Goal: Information Seeking & Learning: Find specific fact

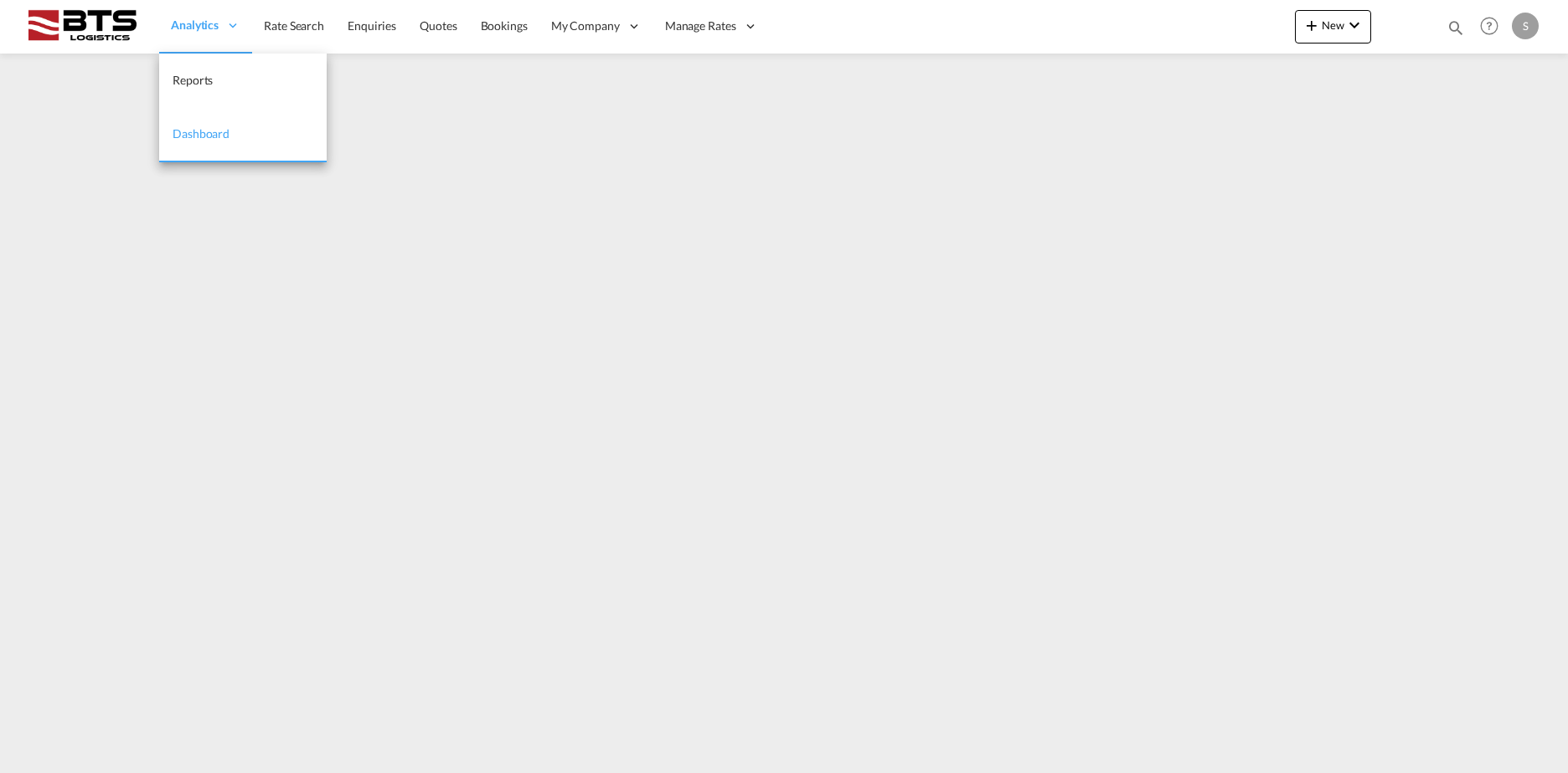
click at [203, 33] on div "Analytics" at bounding box center [206, 26] width 93 height 55
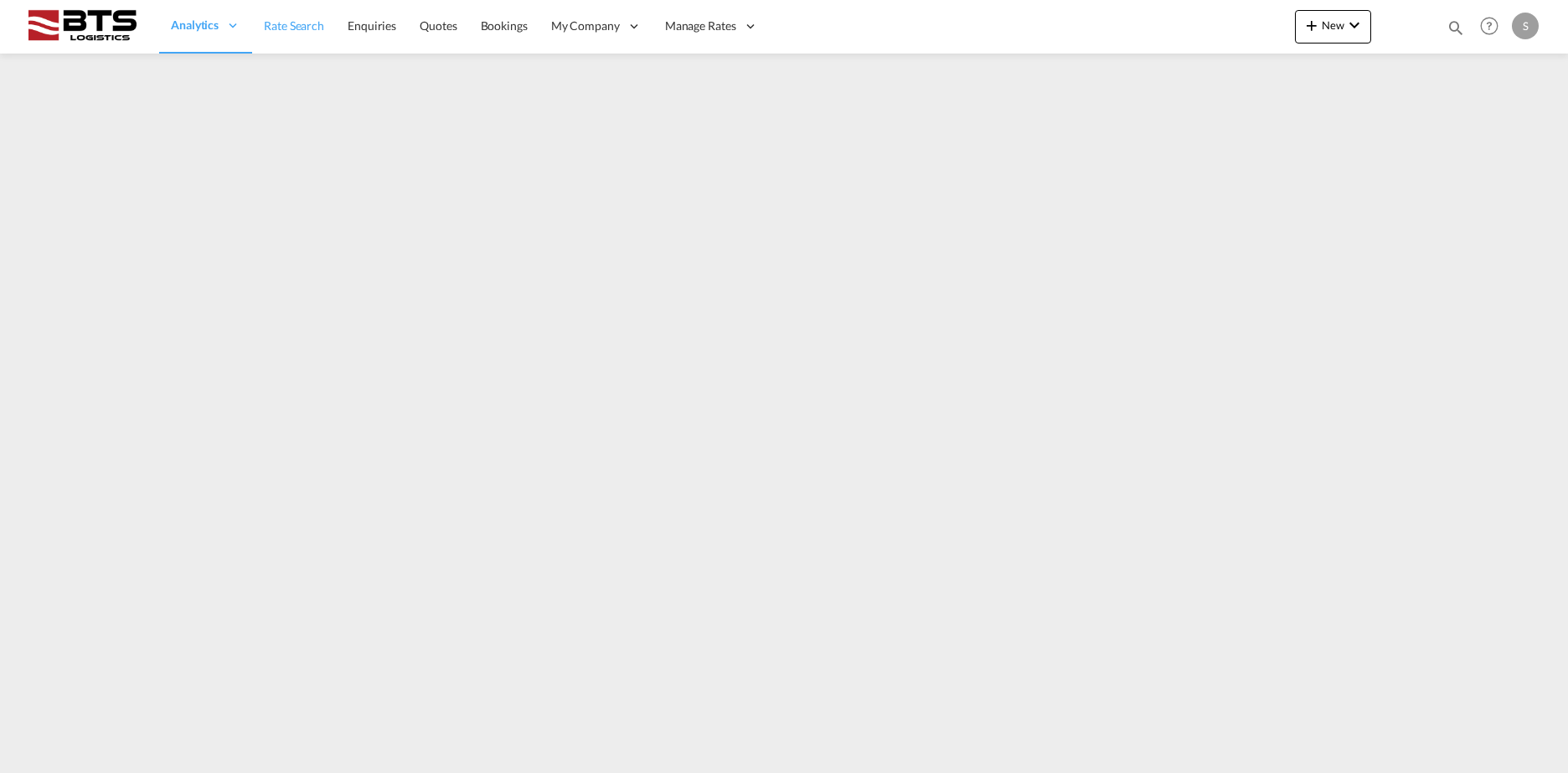
click at [294, 32] on span "Rate Search" at bounding box center [293, 26] width 60 height 14
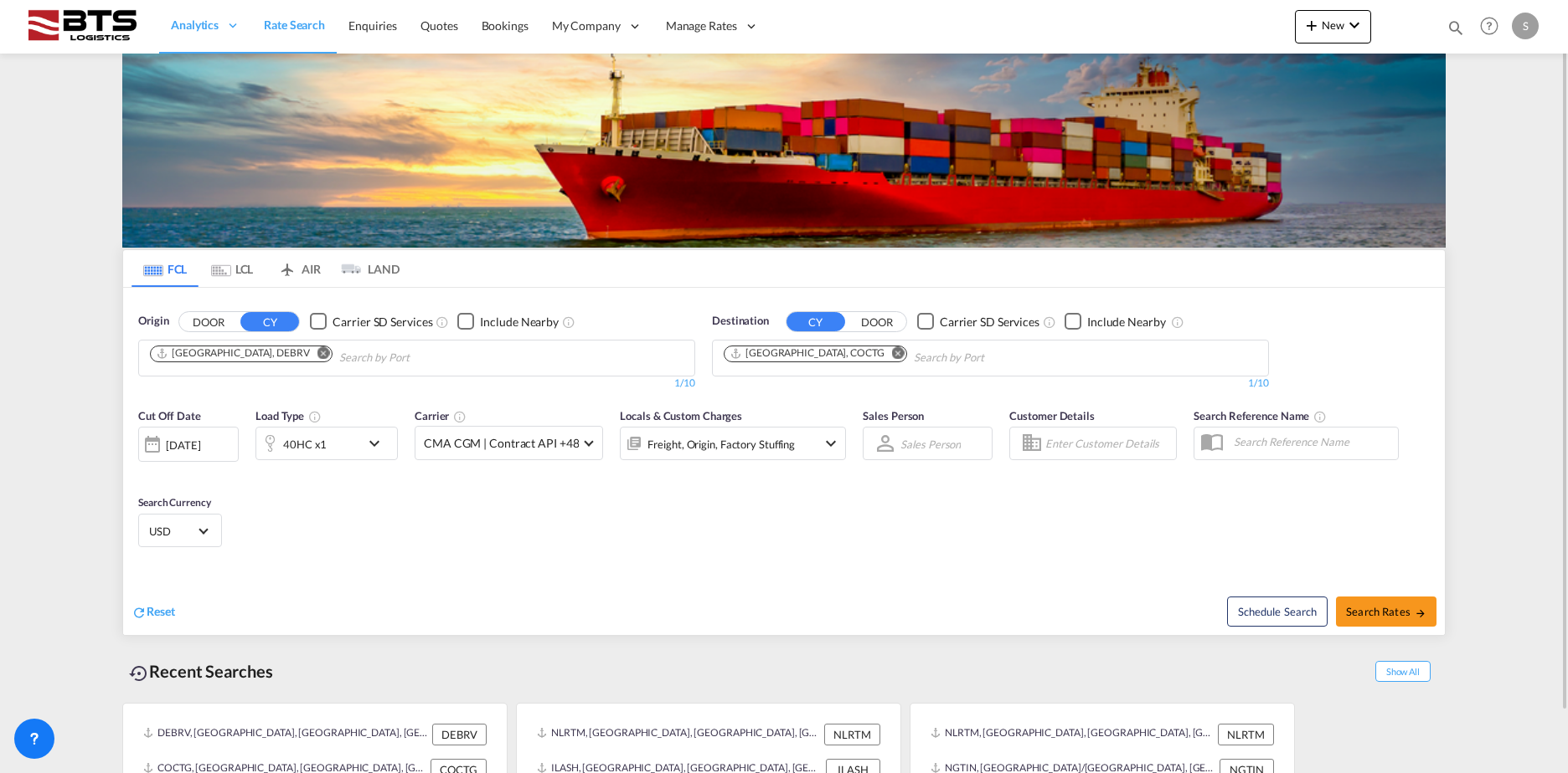
click at [317, 355] on md-icon "Remove" at bounding box center [323, 353] width 12 height 12
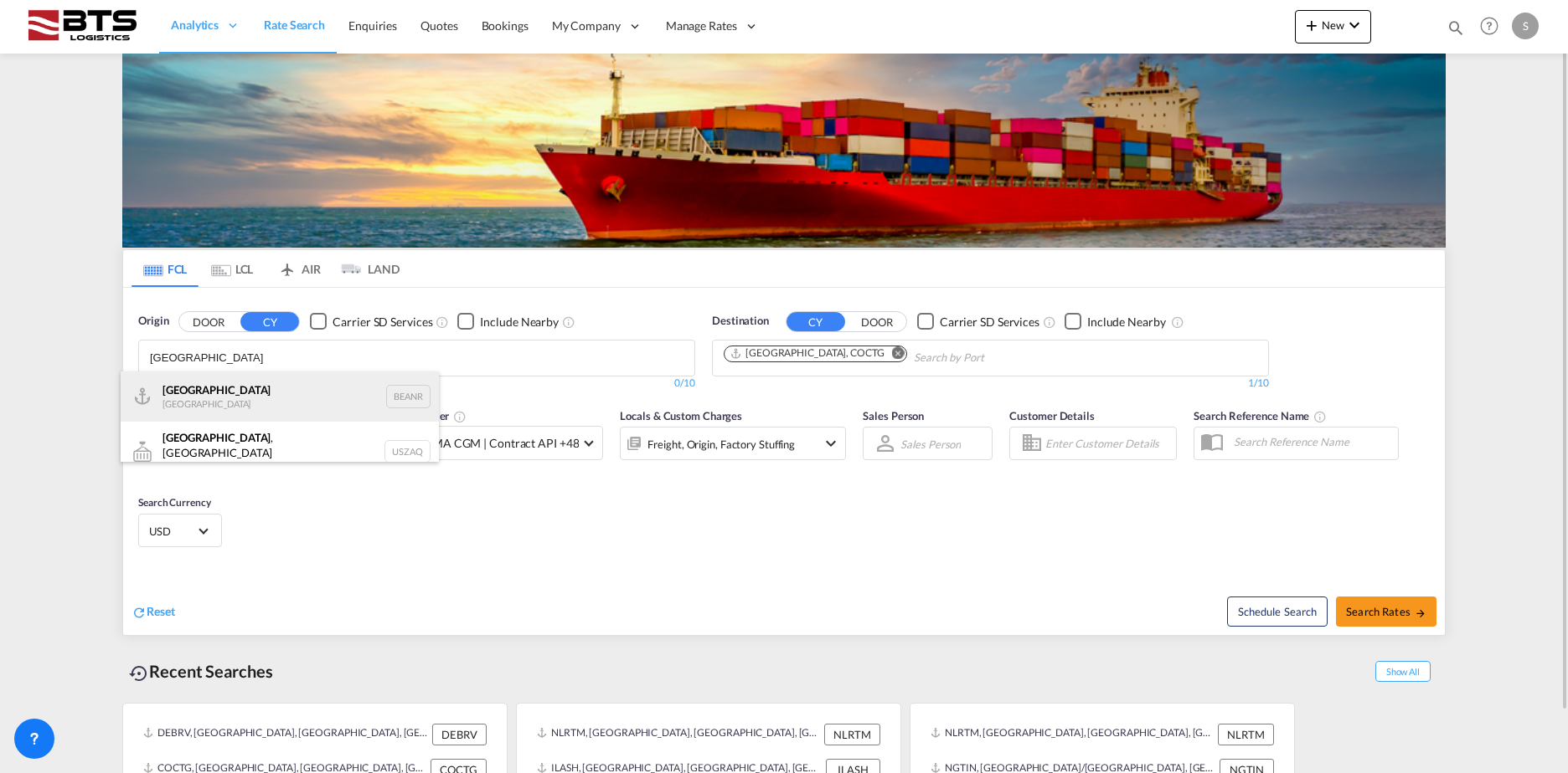
type input "[GEOGRAPHIC_DATA]"
click at [234, 403] on div "Antwerp [GEOGRAPHIC_DATA] BEANR" at bounding box center [279, 396] width 318 height 50
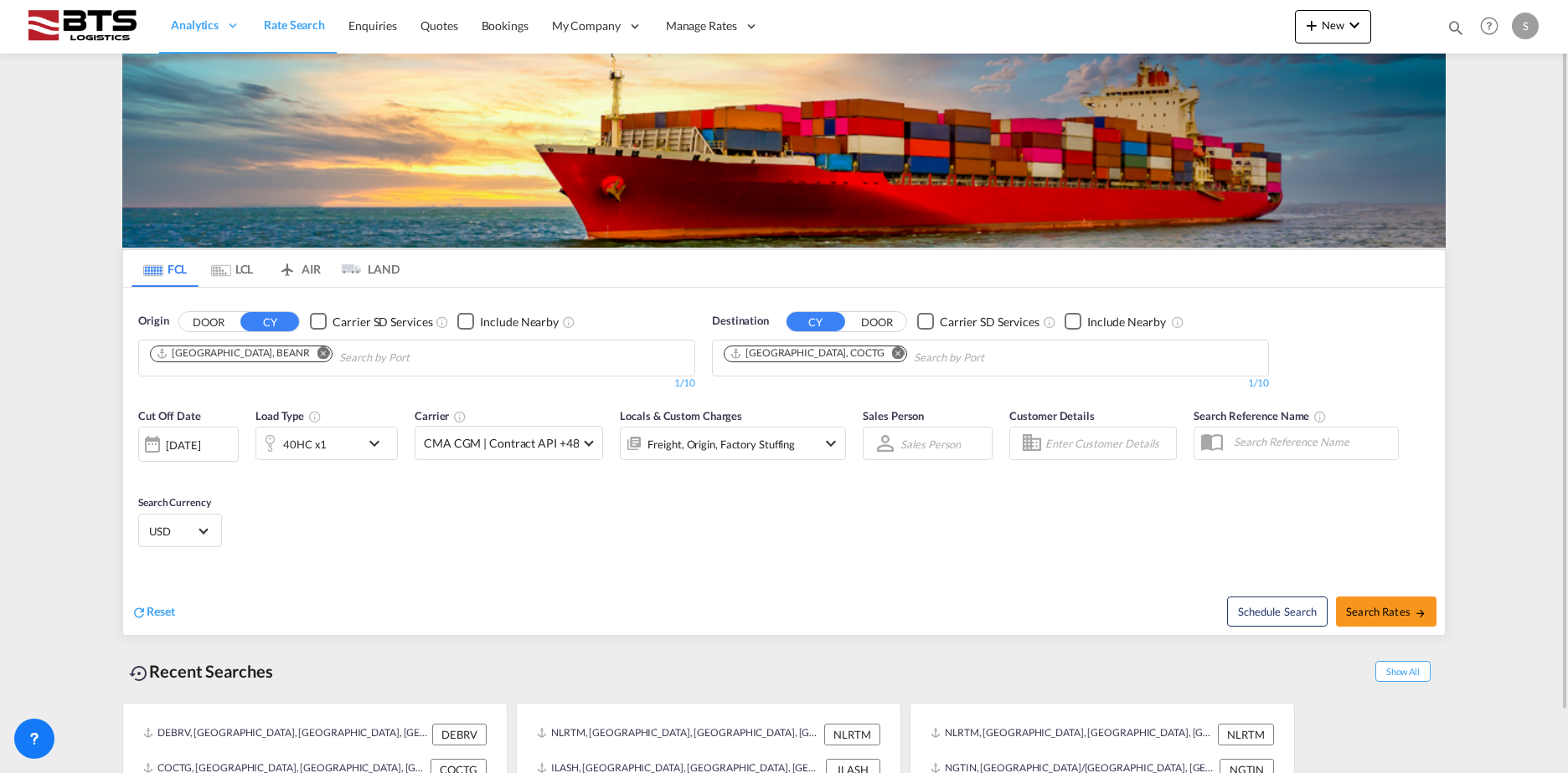
click at [891, 357] on md-icon "Remove" at bounding box center [898, 353] width 12 height 12
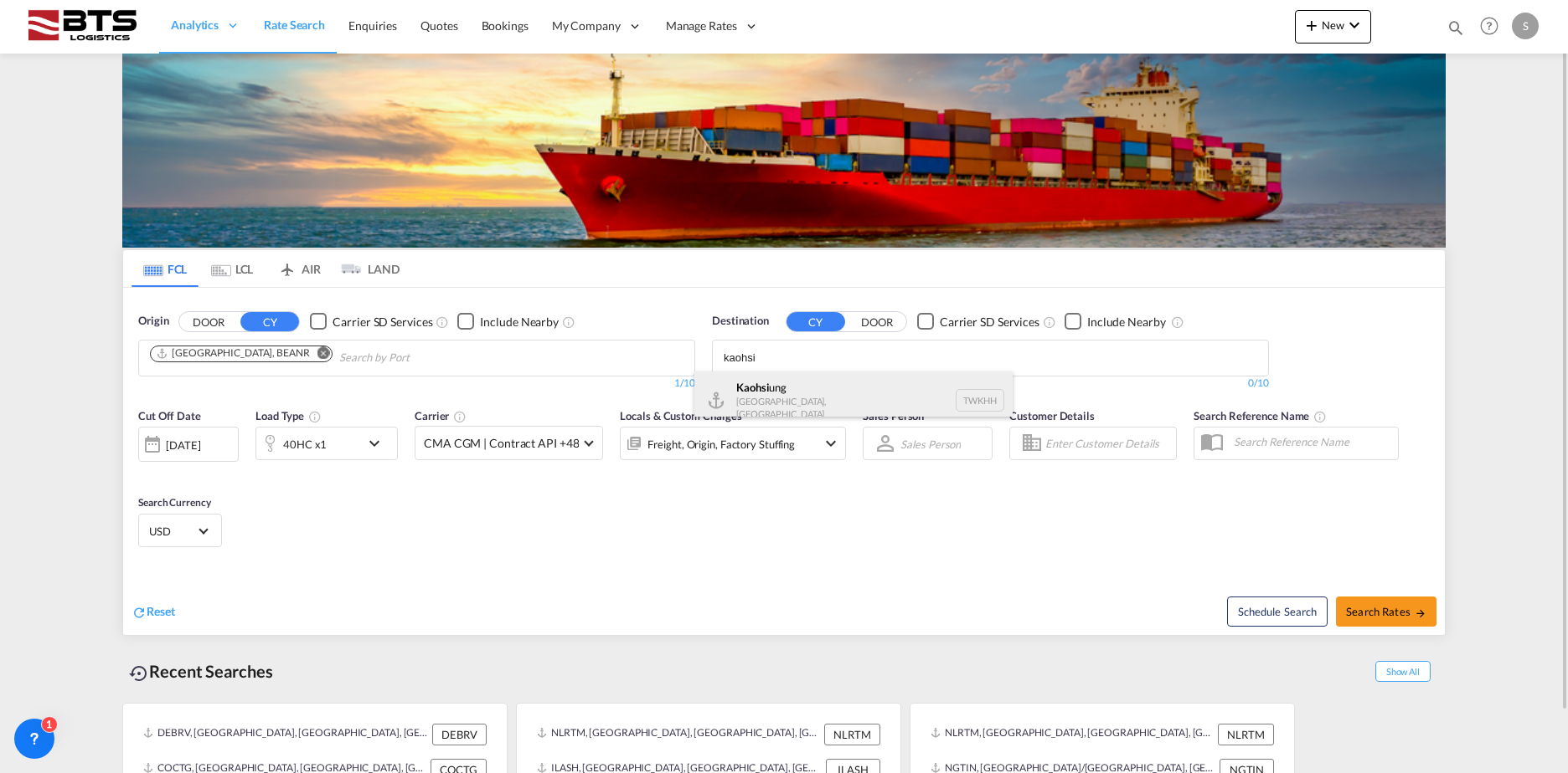
type input "kaohsi"
click at [842, 394] on div "Kaohsi ung [GEOGRAPHIC_DATA], Province of [GEOGRAPHIC_DATA] [GEOGRAPHIC_DATA]" at bounding box center [853, 401] width 318 height 58
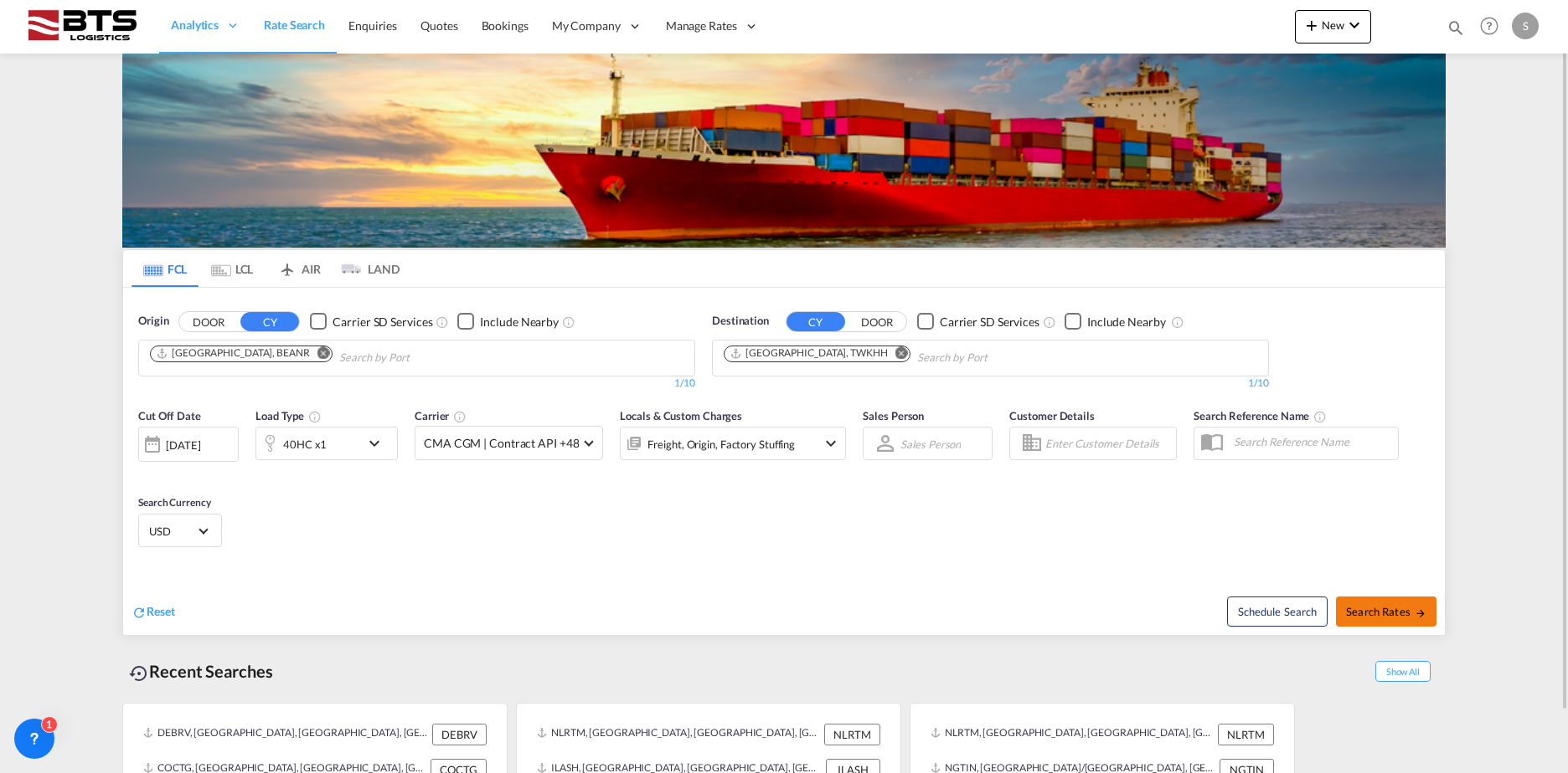
click at [1374, 617] on span "Search Rates" at bounding box center [1386, 611] width 80 height 13
type input "BEANR to TWKHH / [DATE]"
